Goal: Task Accomplishment & Management: Complete application form

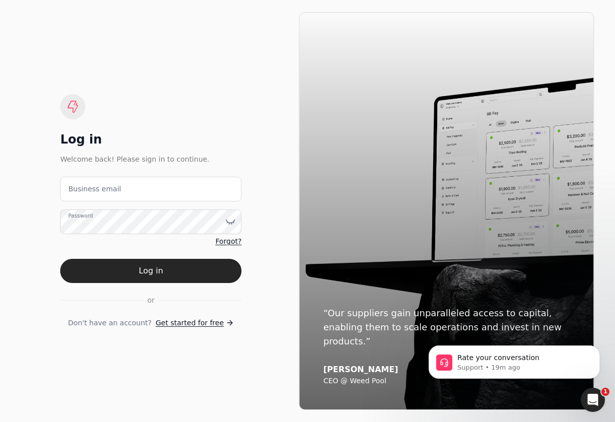
scroll to position [369, 0]
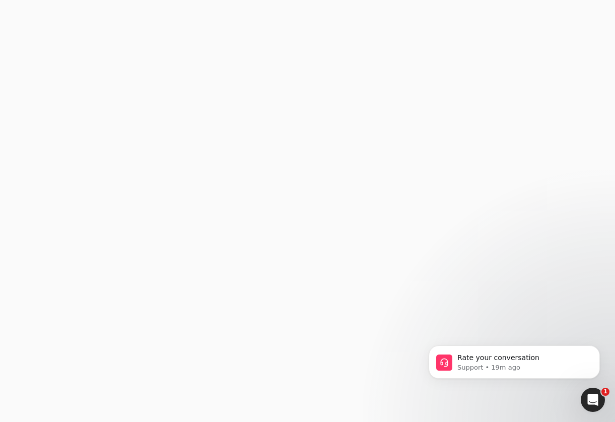
type email "[EMAIL_ADDRESS][DOMAIN_NAME]"
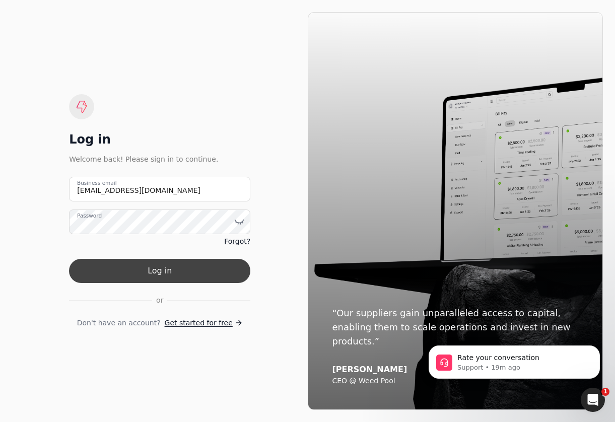
click at [222, 275] on button "Log in" at bounding box center [159, 271] width 181 height 24
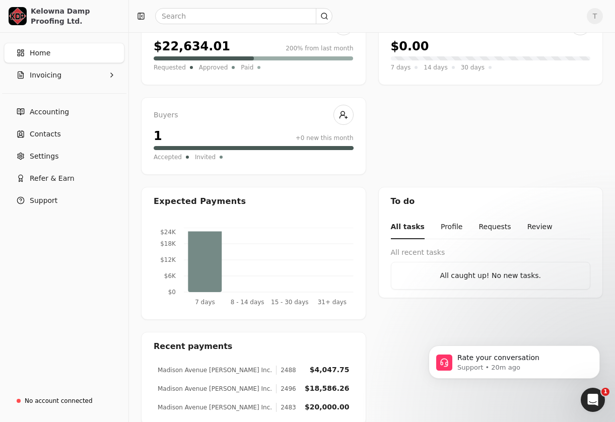
scroll to position [135, 0]
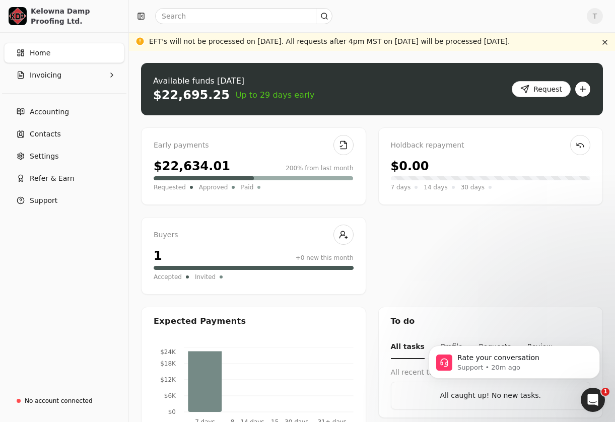
click at [585, 93] on button "button" at bounding box center [583, 89] width 16 height 16
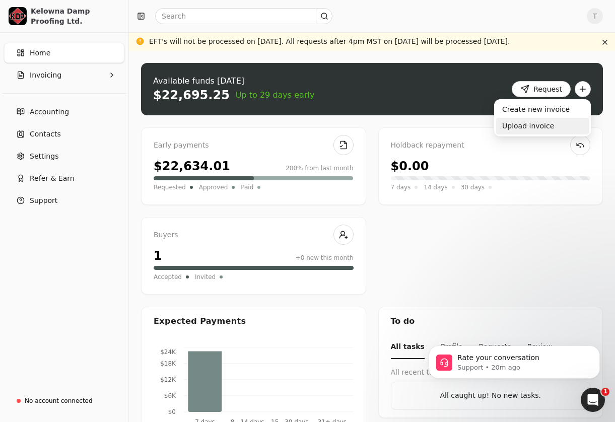
click at [554, 125] on div "Upload invoice" at bounding box center [542, 126] width 93 height 17
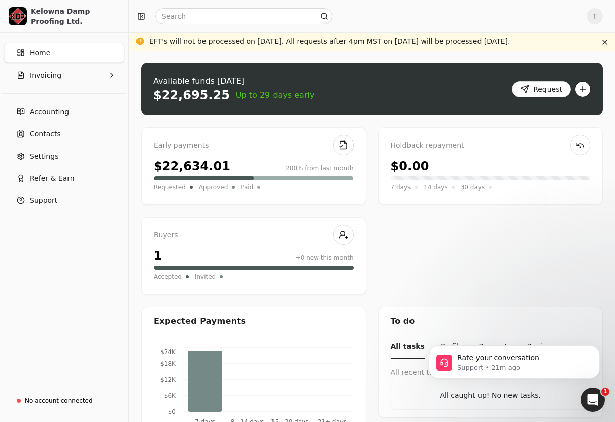
click at [585, 89] on button "button" at bounding box center [583, 89] width 16 height 16
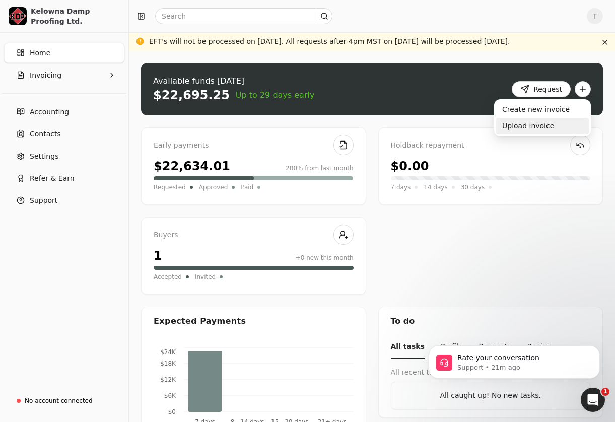
click at [550, 125] on div "Upload invoice" at bounding box center [542, 126] width 93 height 17
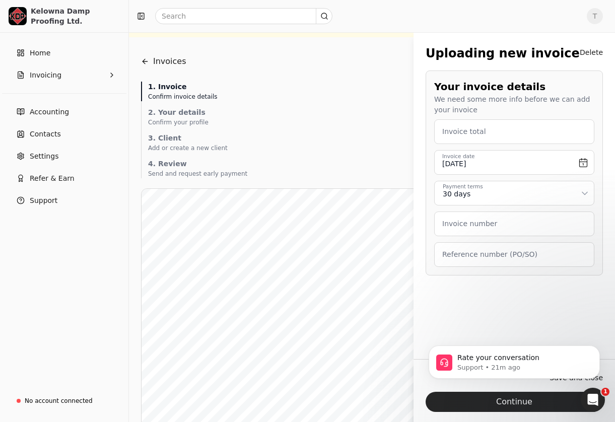
scroll to position [20, 0]
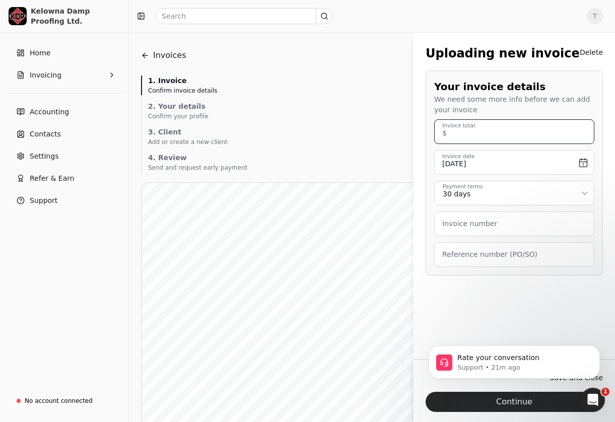
click at [494, 128] on total "Invoice total" at bounding box center [514, 131] width 160 height 25
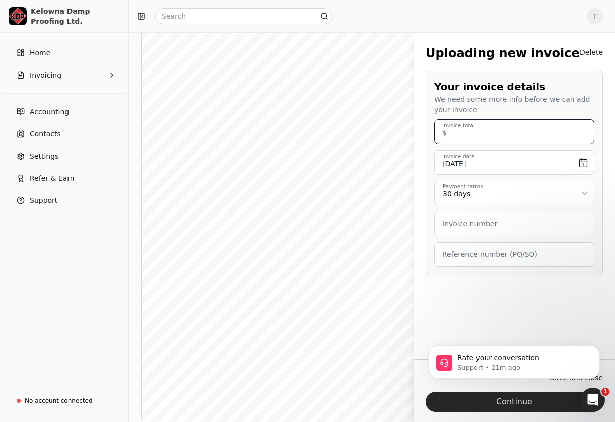
scroll to position [184, 0]
click at [514, 136] on total "Invoice total" at bounding box center [514, 131] width 160 height 25
type total "1,903.42"
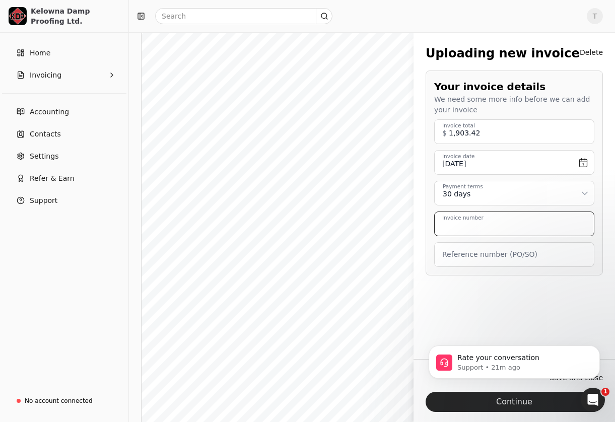
click at [507, 222] on number "Invoice number" at bounding box center [514, 224] width 160 height 25
type number "2607"
click at [454, 254] on label "Reference number (PO/SO)" at bounding box center [489, 254] width 95 height 11
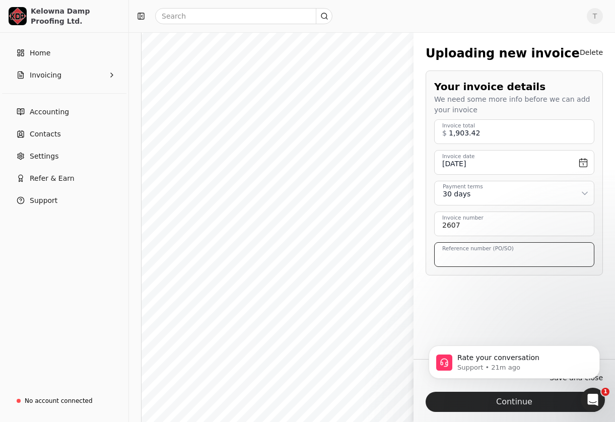
click at [454, 254] on \(PO\/SO\) "Reference number (PO/SO)" at bounding box center [514, 254] width 160 height 25
type \(PO\/SO\) "Savoy"
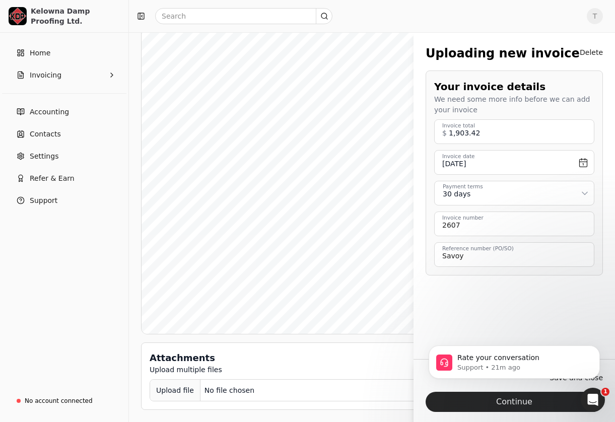
click at [171, 390] on div "Upload file" at bounding box center [175, 390] width 50 height 23
click at [188, 388] on div "Upload file" at bounding box center [175, 390] width 50 height 23
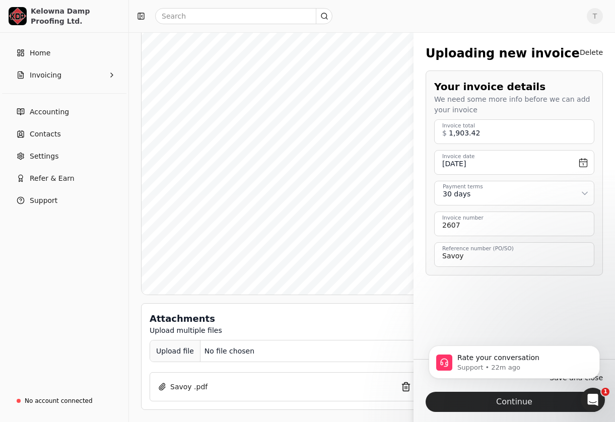
click at [176, 353] on div "Upload file" at bounding box center [175, 351] width 50 height 23
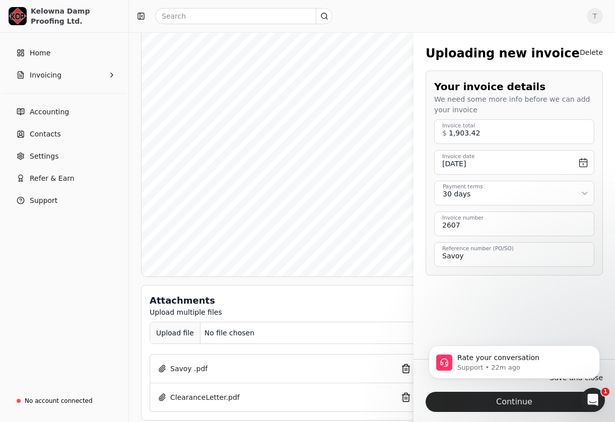
scroll to position [346, 0]
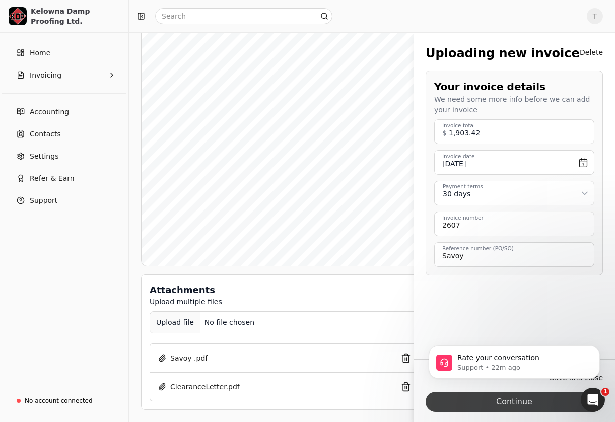
click at [522, 403] on button "Continue" at bounding box center [514, 402] width 177 height 20
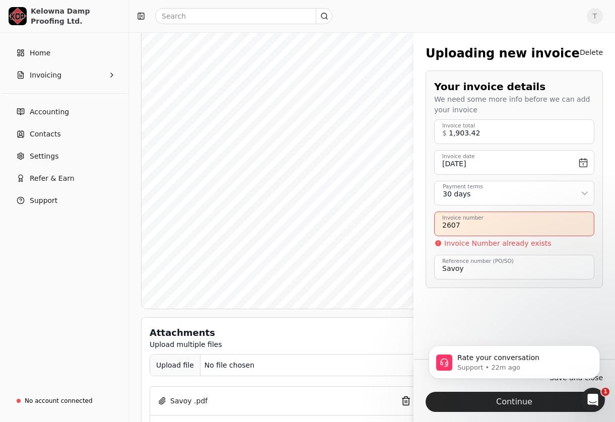
scroll to position [302, 0]
click at [586, 55] on button "Delete" at bounding box center [591, 52] width 23 height 16
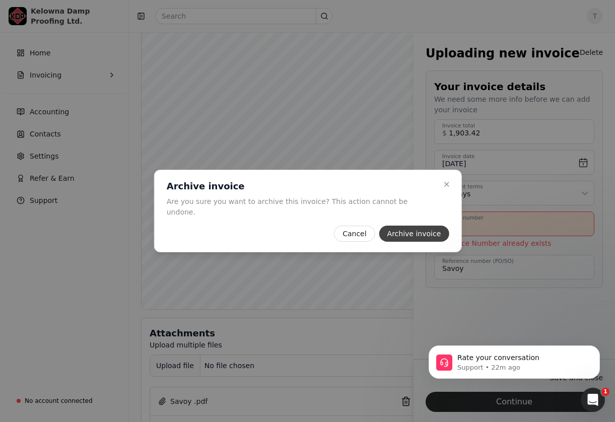
click at [413, 228] on button "Archive invoice" at bounding box center [414, 234] width 70 height 16
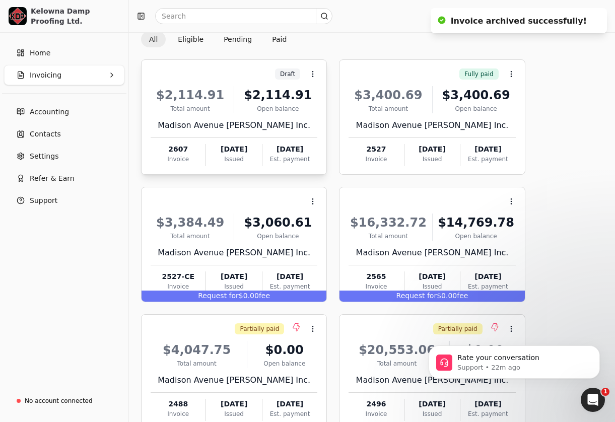
scroll to position [60, 0]
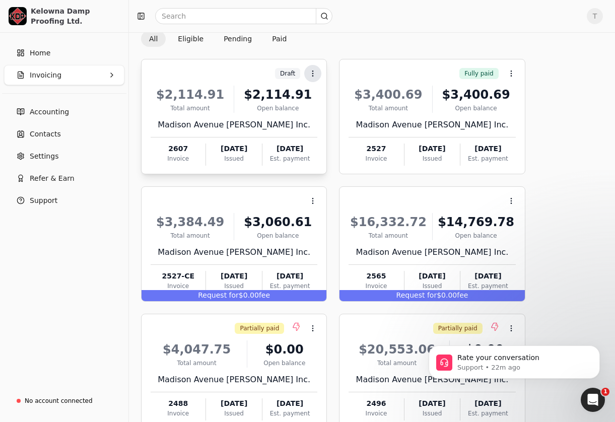
click at [310, 71] on icon at bounding box center [313, 74] width 8 height 8
click at [254, 62] on div "Draft Context Menu Button $2,114.91 Total amount $2,114.91 Open balance Madison…" at bounding box center [234, 116] width 186 height 115
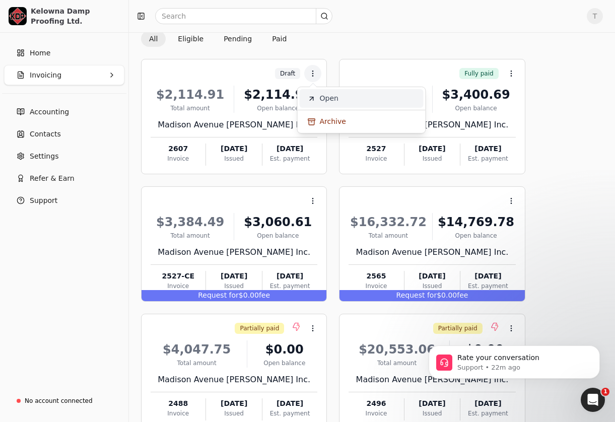
click at [312, 99] on icon at bounding box center [312, 99] width 8 height 8
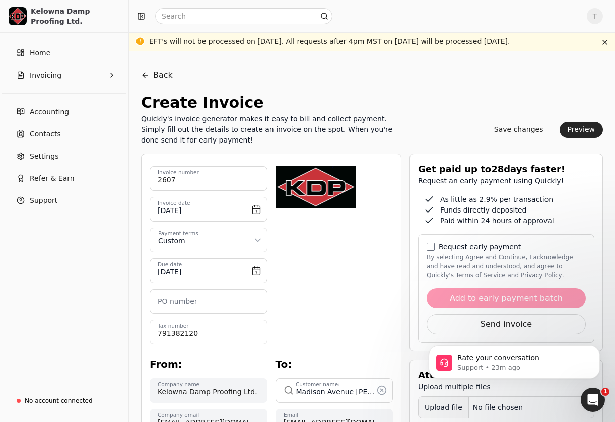
click at [563, 136] on div "Preview" at bounding box center [582, 130] width 44 height 16
click at [570, 133] on button "Preview" at bounding box center [582, 130] width 44 height 16
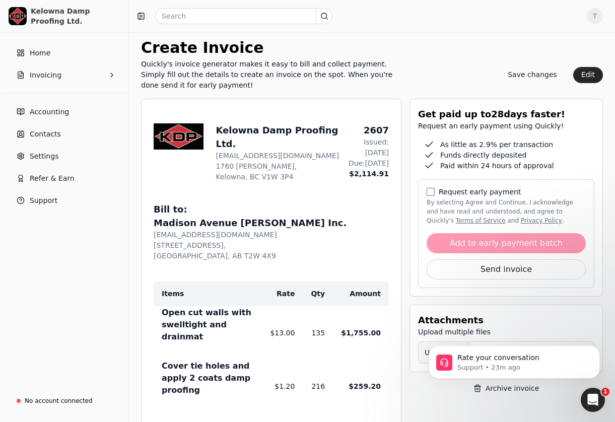
scroll to position [40, 0]
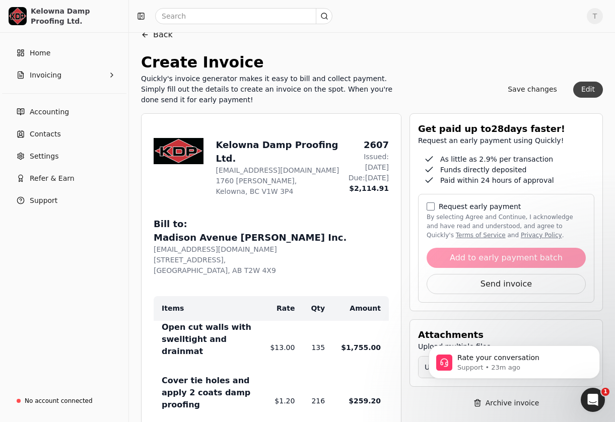
click at [592, 86] on button "Edit" at bounding box center [588, 90] width 30 height 16
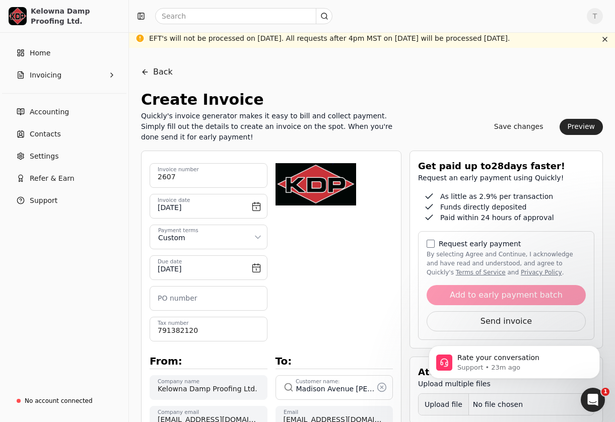
scroll to position [2, 0]
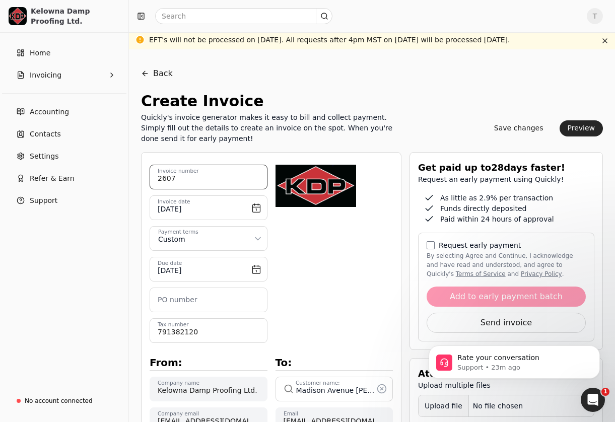
click at [219, 173] on number "2607" at bounding box center [209, 177] width 118 height 25
click at [522, 126] on button "Save changes" at bounding box center [518, 128] width 65 height 16
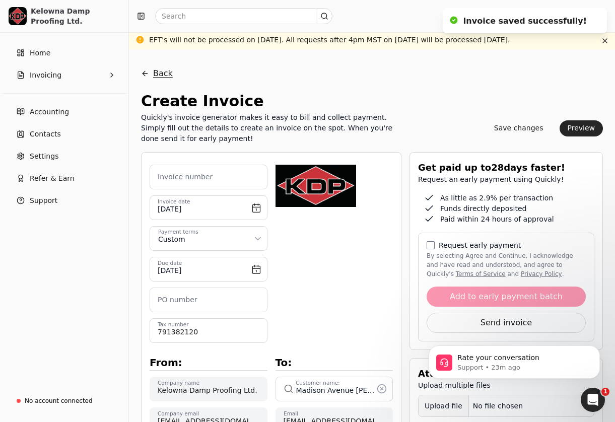
click at [155, 79] on button "Back" at bounding box center [157, 73] width 32 height 24
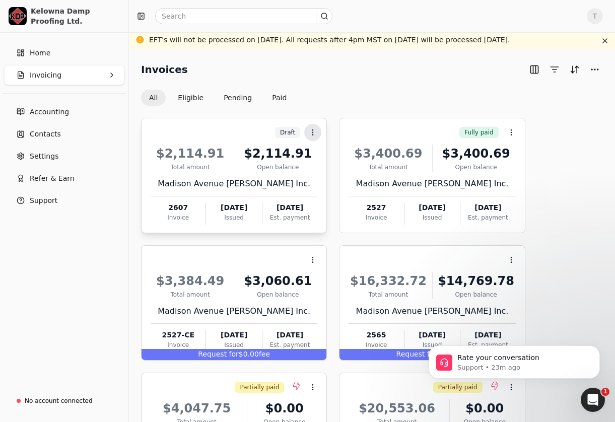
click at [313, 135] on icon at bounding box center [313, 132] width 8 height 8
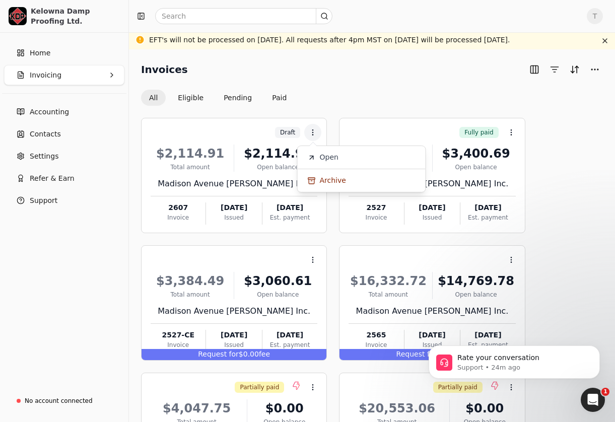
click at [185, 235] on div "Draft Context Menu Button $2,114.91 Total amount $2,114.91 Open balance Madison…" at bounding box center [372, 367] width 462 height 498
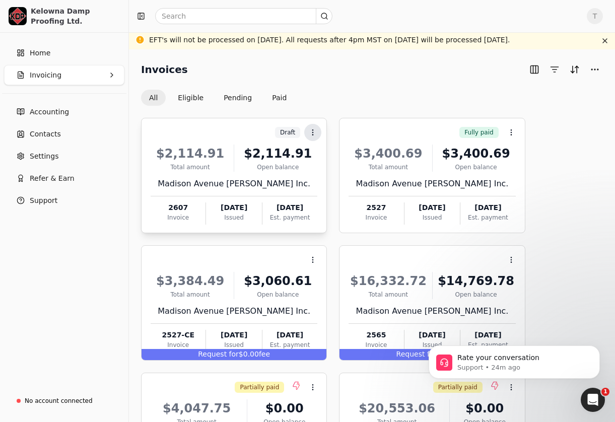
click at [311, 131] on icon at bounding box center [313, 132] width 8 height 8
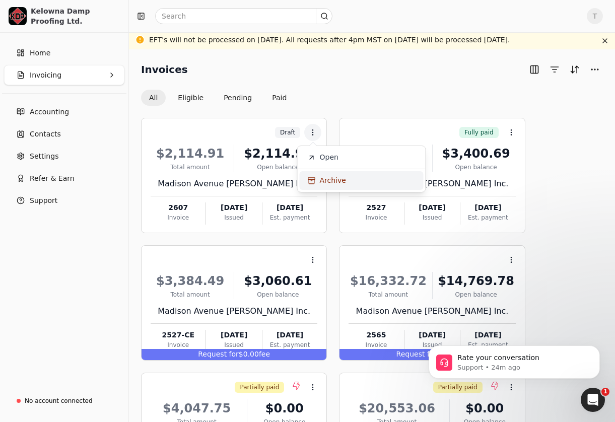
click at [311, 175] on li "Archive" at bounding box center [362, 180] width 124 height 19
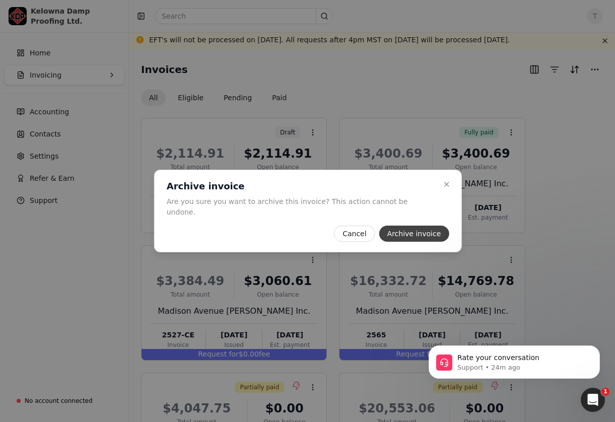
click at [396, 228] on button "Archive invoice" at bounding box center [414, 234] width 70 height 16
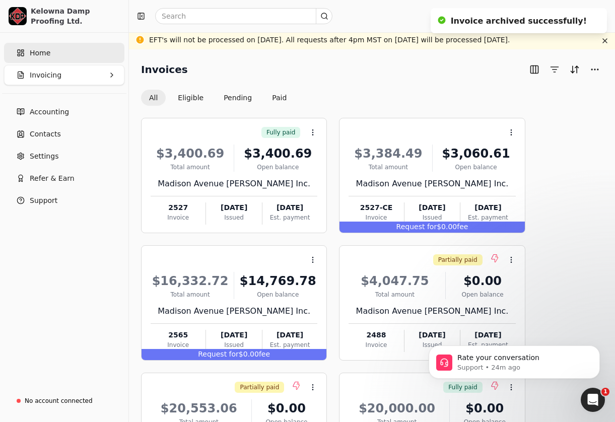
click at [84, 46] on link "Home" at bounding box center [64, 53] width 120 height 20
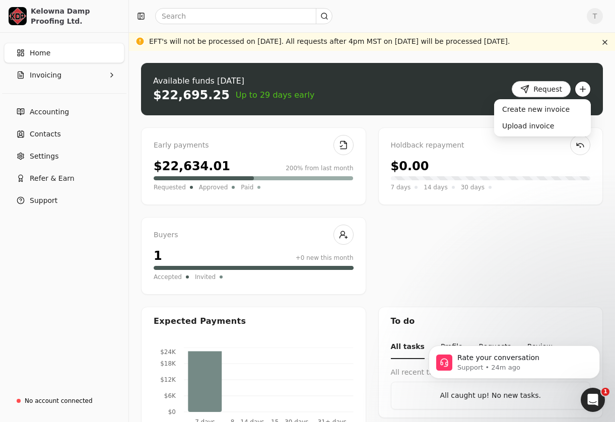
click at [583, 89] on button "button" at bounding box center [583, 89] width 16 height 16
click at [549, 124] on div "Upload invoice" at bounding box center [542, 126] width 93 height 17
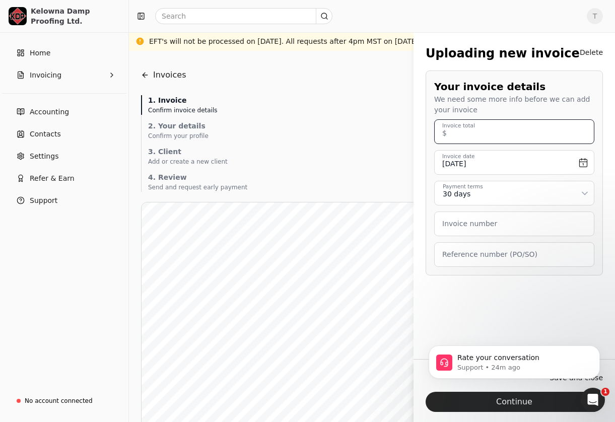
click at [497, 133] on total "Invoice total" at bounding box center [514, 131] width 160 height 25
type total "1,903.42"
click at [472, 227] on label "Invoice number" at bounding box center [469, 224] width 55 height 11
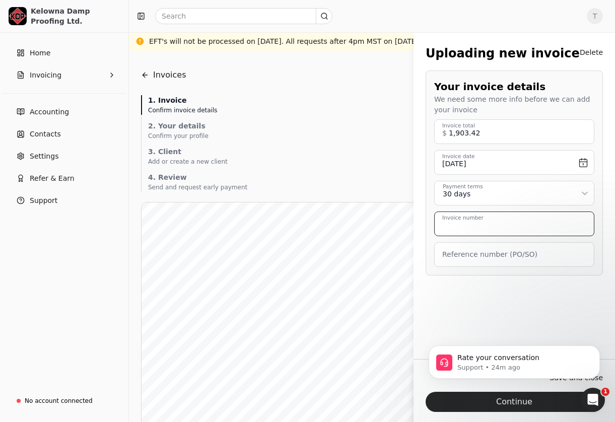
click at [472, 227] on number "Invoice number" at bounding box center [514, 224] width 160 height 25
type number "2607"
click at [460, 253] on label "Reference number (PO/SO)" at bounding box center [489, 254] width 95 height 11
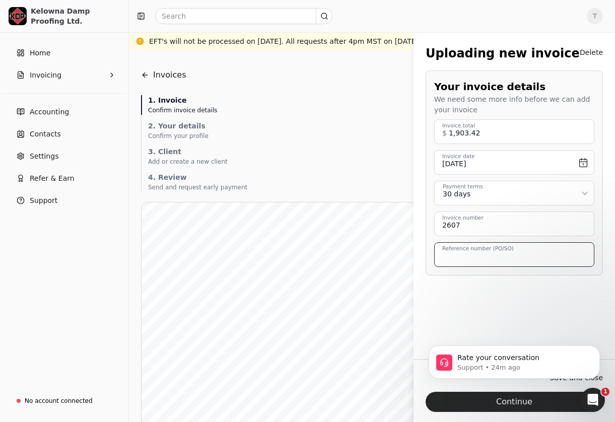
click at [460, 253] on \(PO\/SO\) "Reference number (PO/SO)" at bounding box center [514, 254] width 160 height 25
type \(PO\/SO\) "Savoy"
click at [489, 287] on div "Uploading new invoice Delete Your invoice details We need some more info before…" at bounding box center [514, 202] width 201 height 341
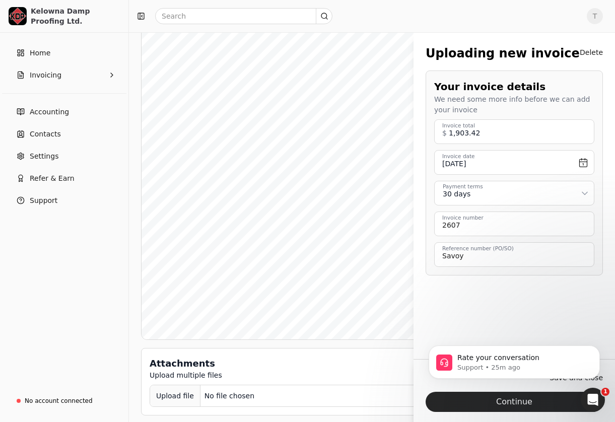
scroll to position [278, 0]
click at [176, 392] on div "Upload file" at bounding box center [175, 390] width 50 height 23
click at [178, 386] on div "Upload file" at bounding box center [175, 390] width 50 height 23
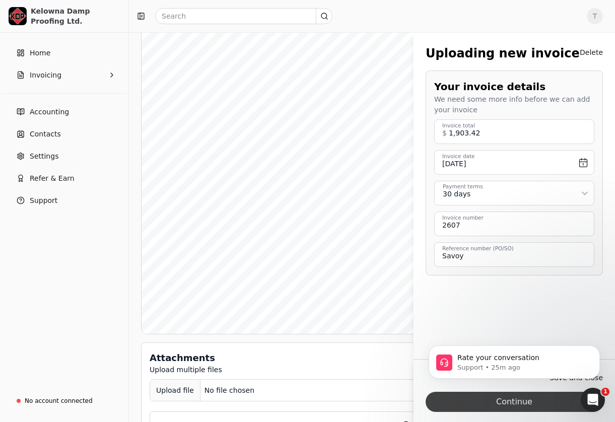
click at [496, 402] on button "Continue" at bounding box center [514, 402] width 177 height 20
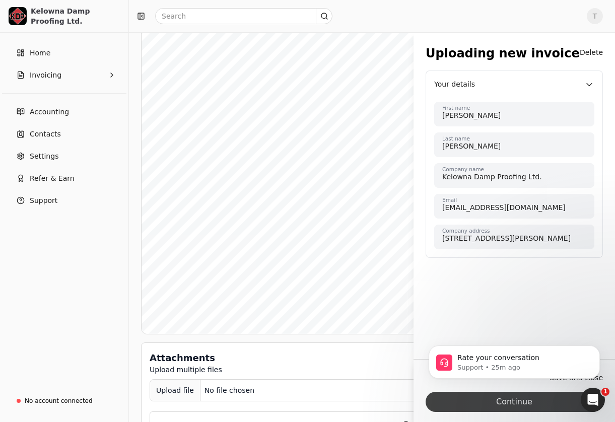
scroll to position [0, 0]
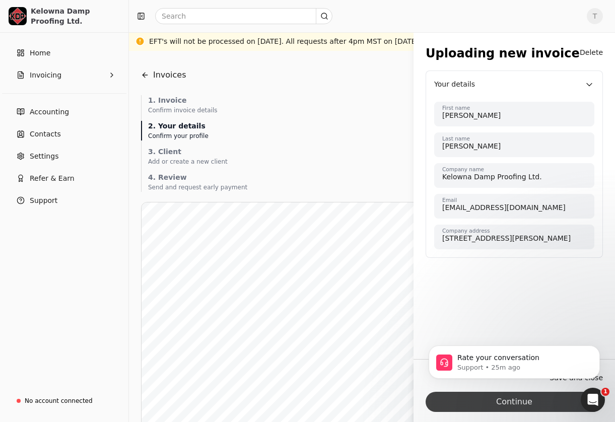
click at [536, 404] on button "Continue" at bounding box center [514, 402] width 177 height 20
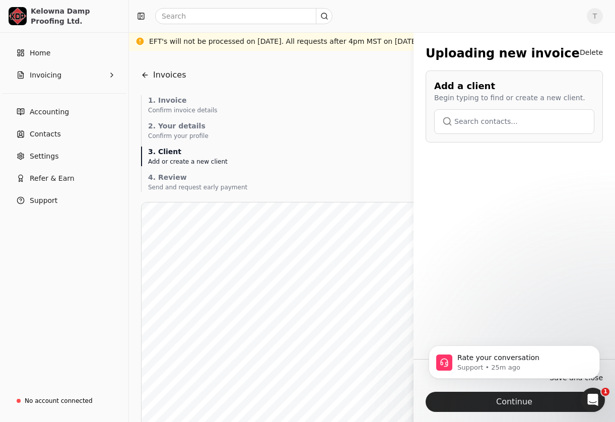
click at [492, 133] on button "button" at bounding box center [514, 121] width 160 height 24
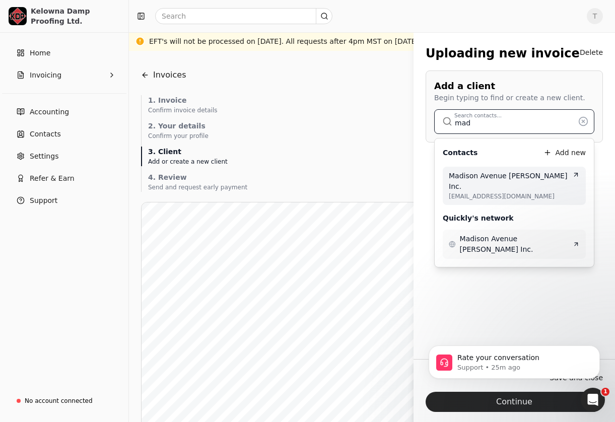
type input "mad"
click at [467, 174] on span "Madison Avenue [PERSON_NAME] Inc." at bounding box center [510, 181] width 123 height 21
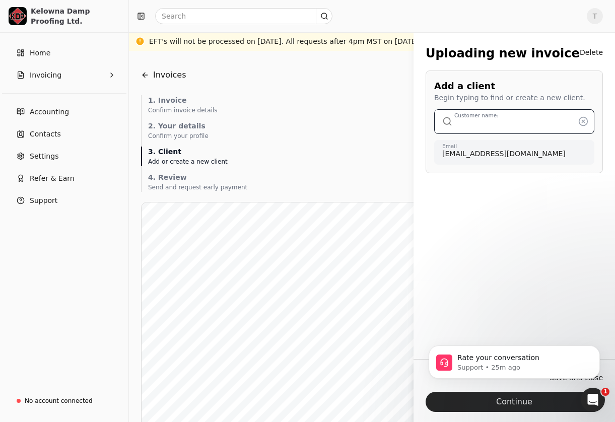
type input "Madison Avenue [PERSON_NAME] Inc."
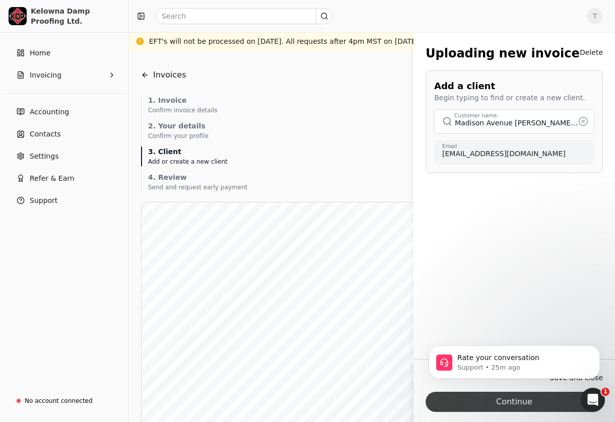
click at [535, 403] on button "Continue" at bounding box center [514, 402] width 177 height 20
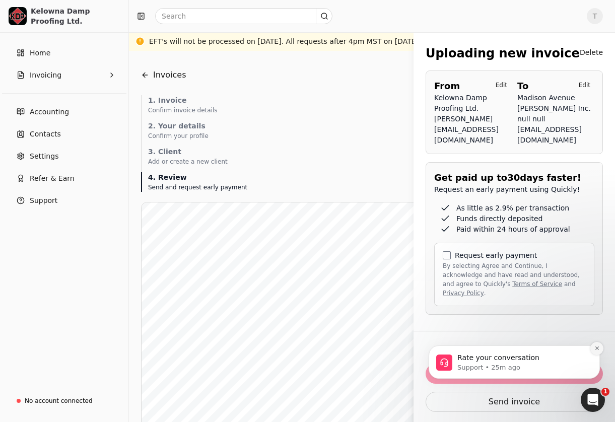
click at [597, 354] on button "Dismiss notification" at bounding box center [596, 348] width 13 height 13
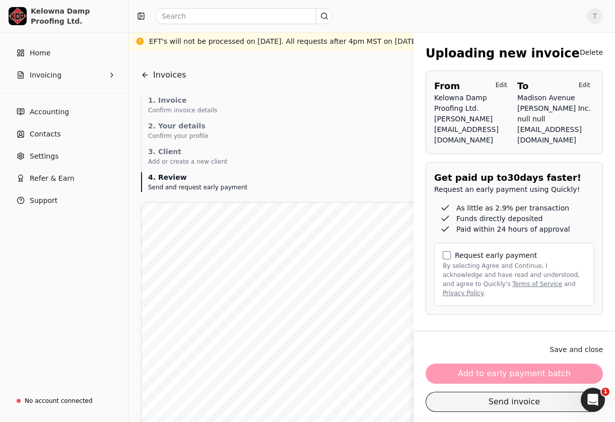
click at [537, 402] on button "Send invoice" at bounding box center [514, 402] width 177 height 20
